Goal: Check status: Check status

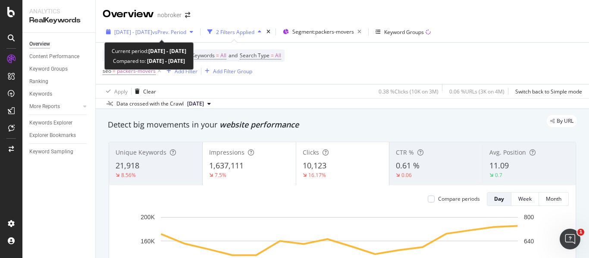
click at [186, 29] on span "vs Prev. Period" at bounding box center [169, 31] width 34 height 7
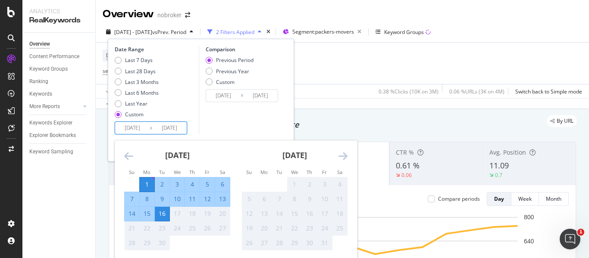
click at [164, 132] on input "[DATE]" at bounding box center [169, 128] width 34 height 12
